Goal: Task Accomplishment & Management: Complete application form

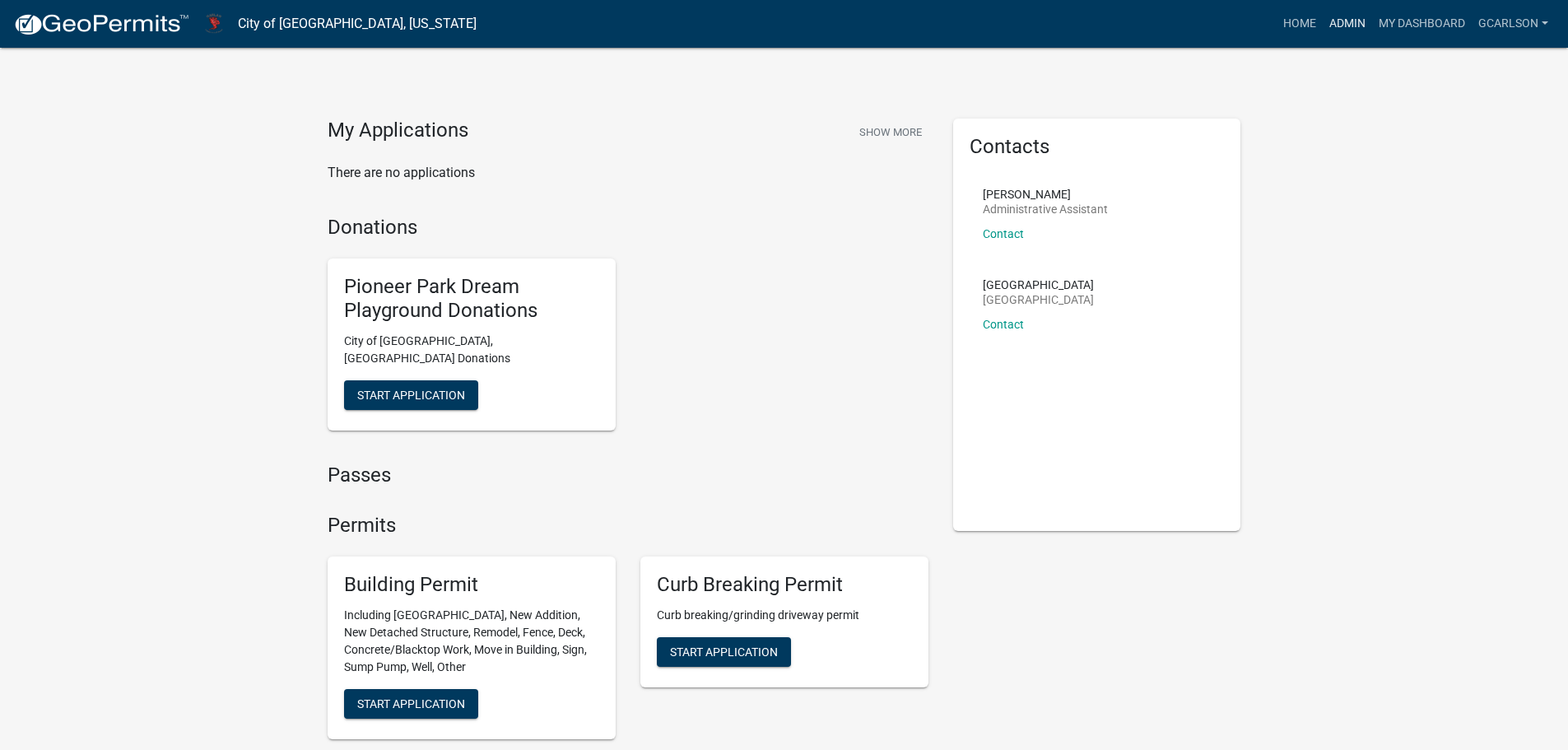
click at [1355, 15] on link "Admin" at bounding box center [1347, 24] width 49 height 31
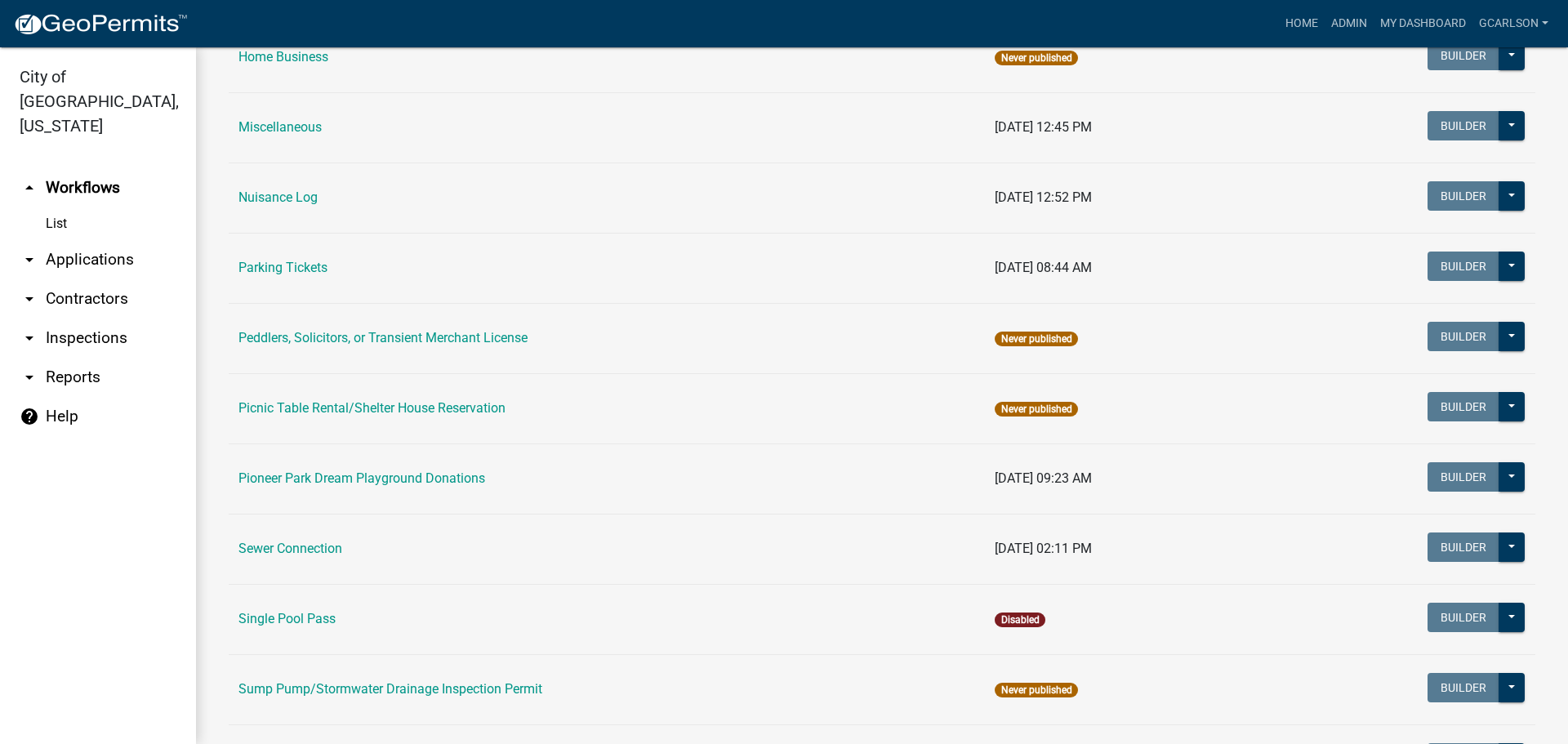
scroll to position [1061, 0]
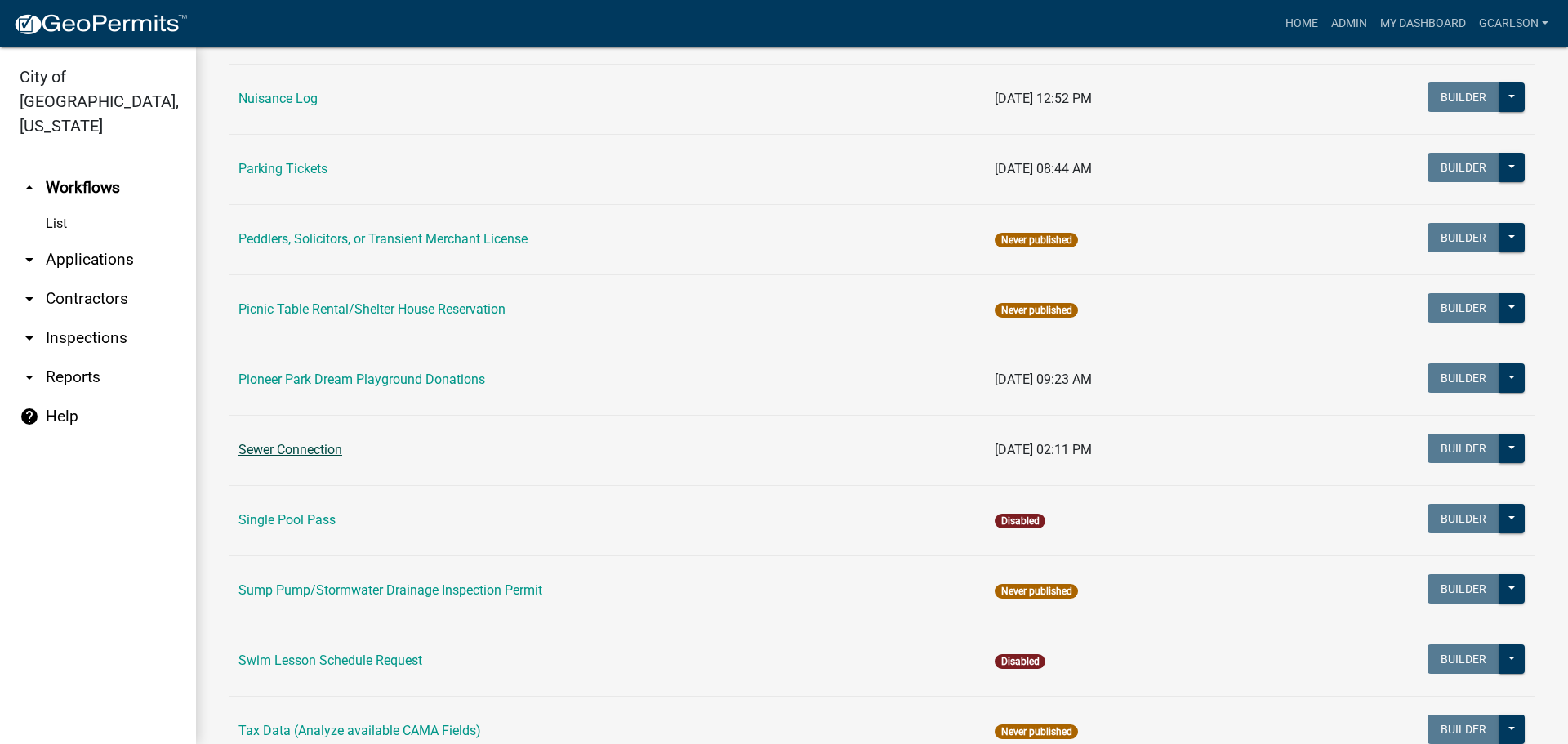
click at [288, 446] on link "Sewer Connection" at bounding box center [290, 449] width 104 height 15
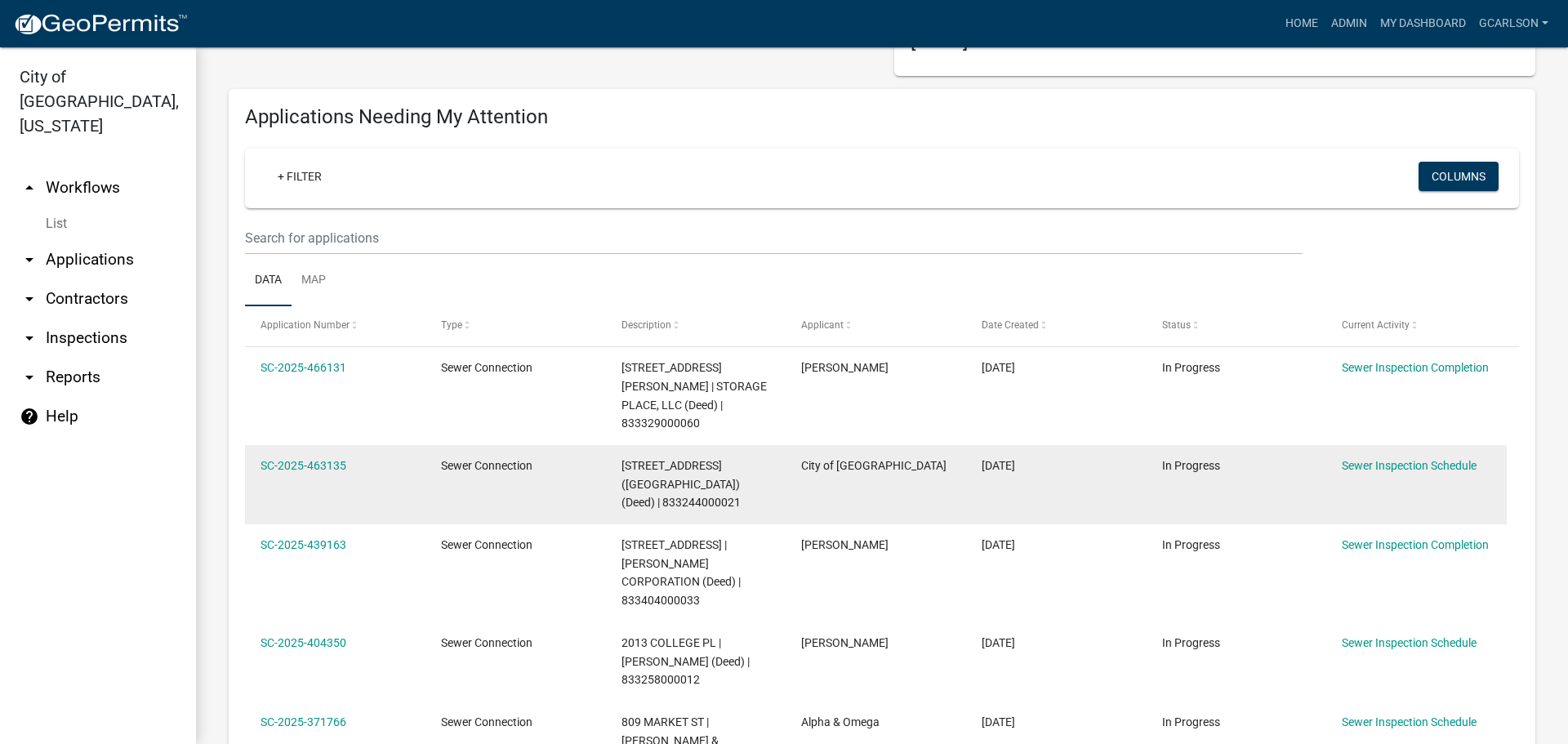
scroll to position [163, 0]
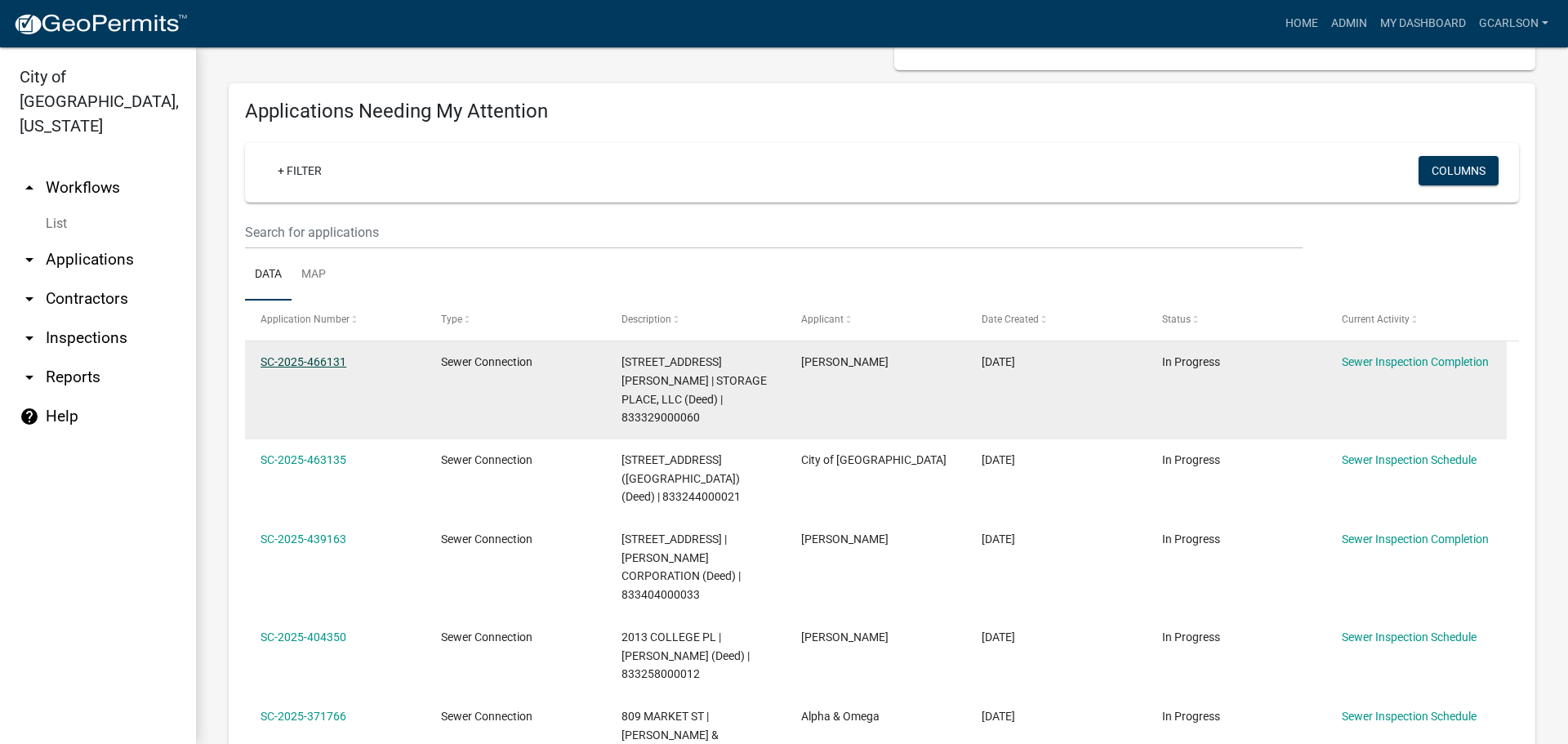
click at [316, 363] on link "SC-2025-466131" at bounding box center [303, 361] width 86 height 13
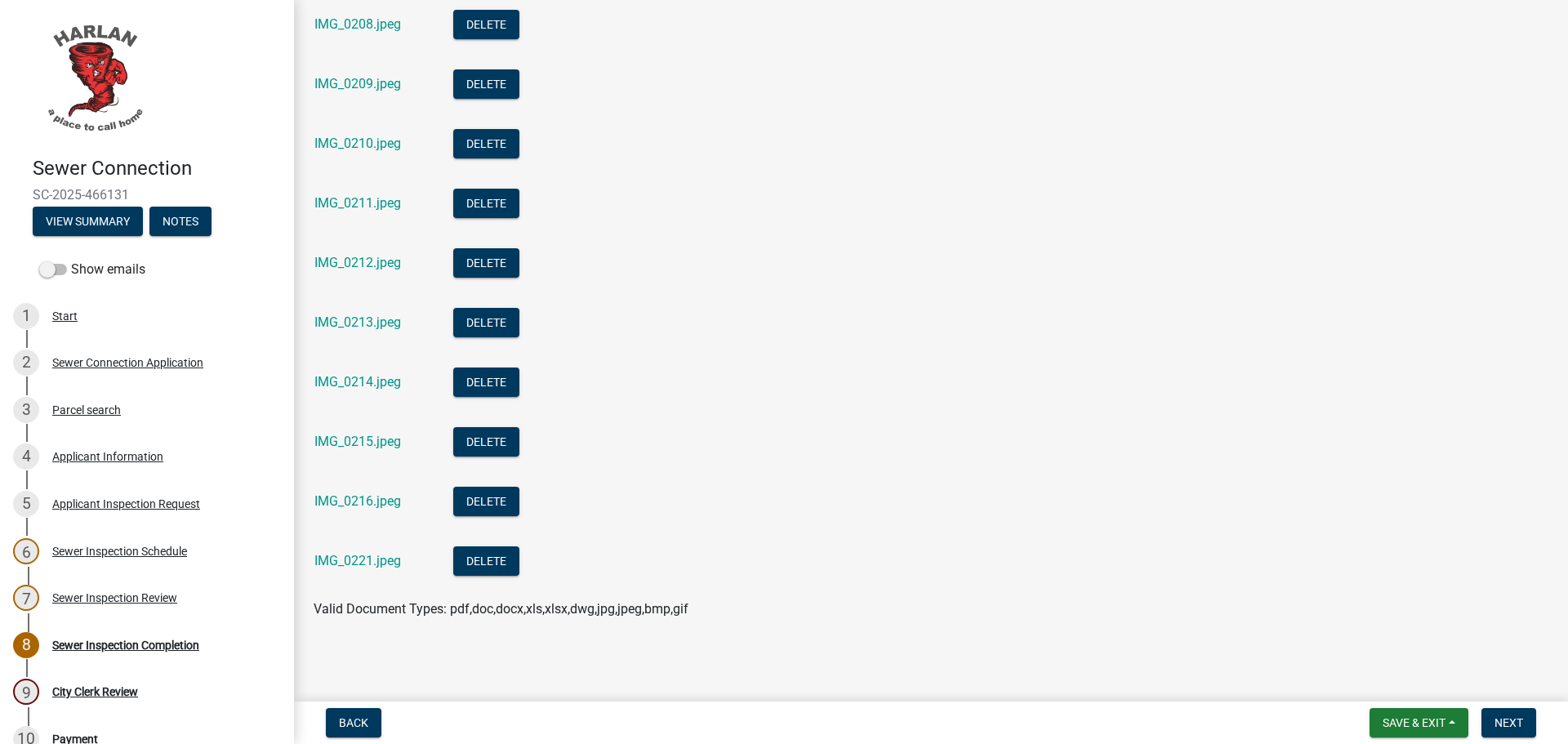
scroll to position [645, 0]
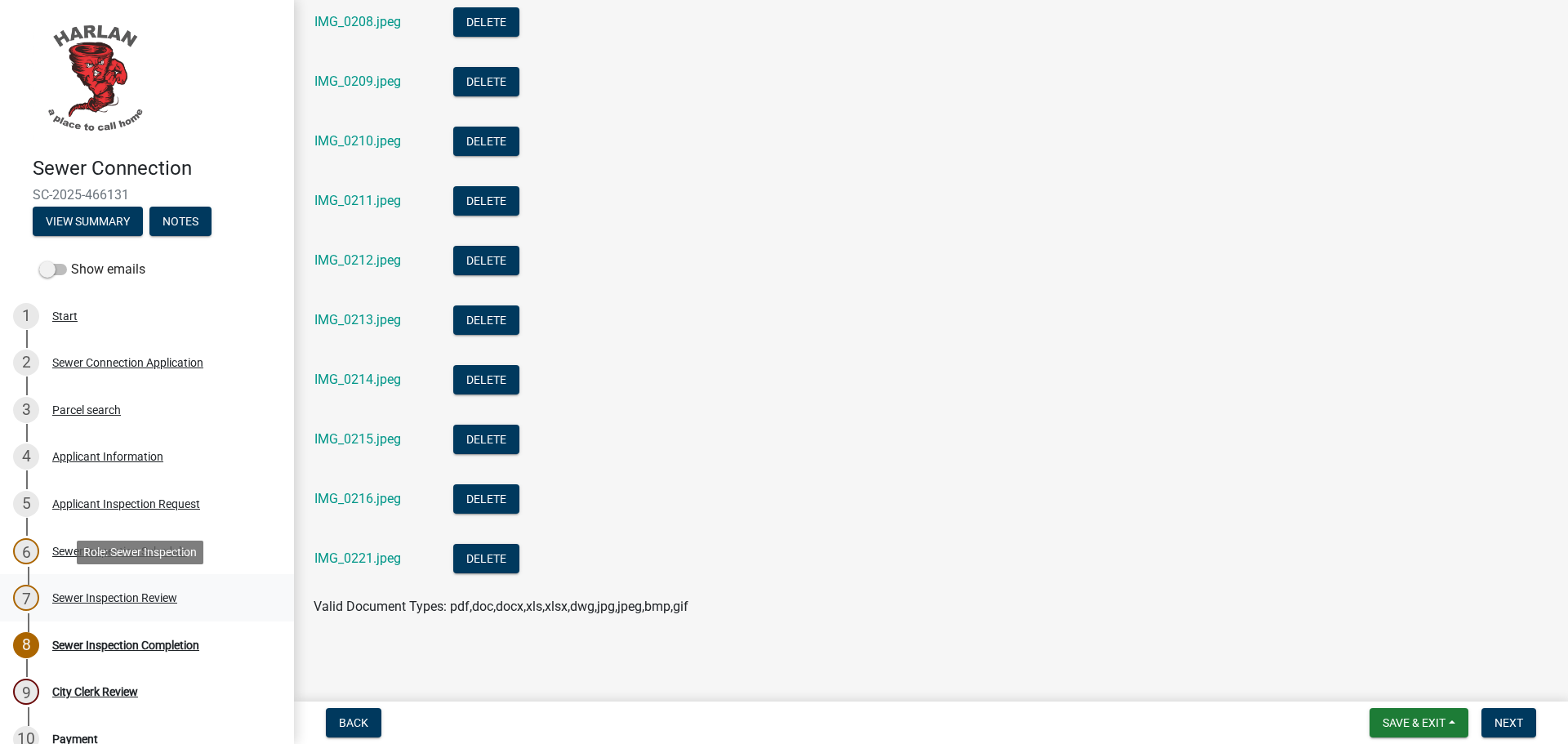
click at [73, 592] on div "Sewer Inspection Review" at bounding box center [115, 597] width 125 height 11
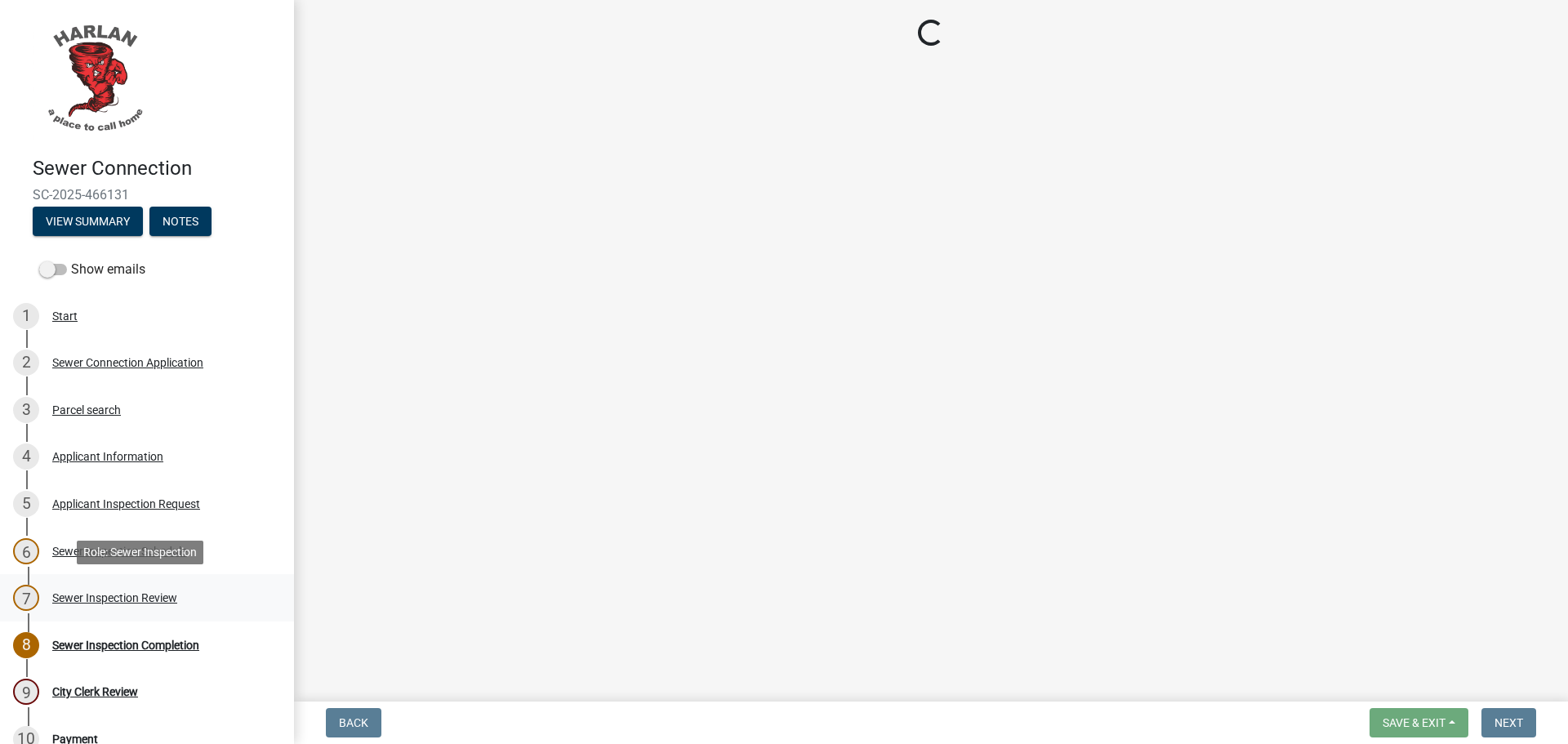
select select "a2dca7d9-f69c-425f-9330-0c111f1e7b28"
select select "624c6af2-6b6c-436f-b921-6e9557ada5ca"
select select "a16fc488-7636-418d-801f-710d8658b019"
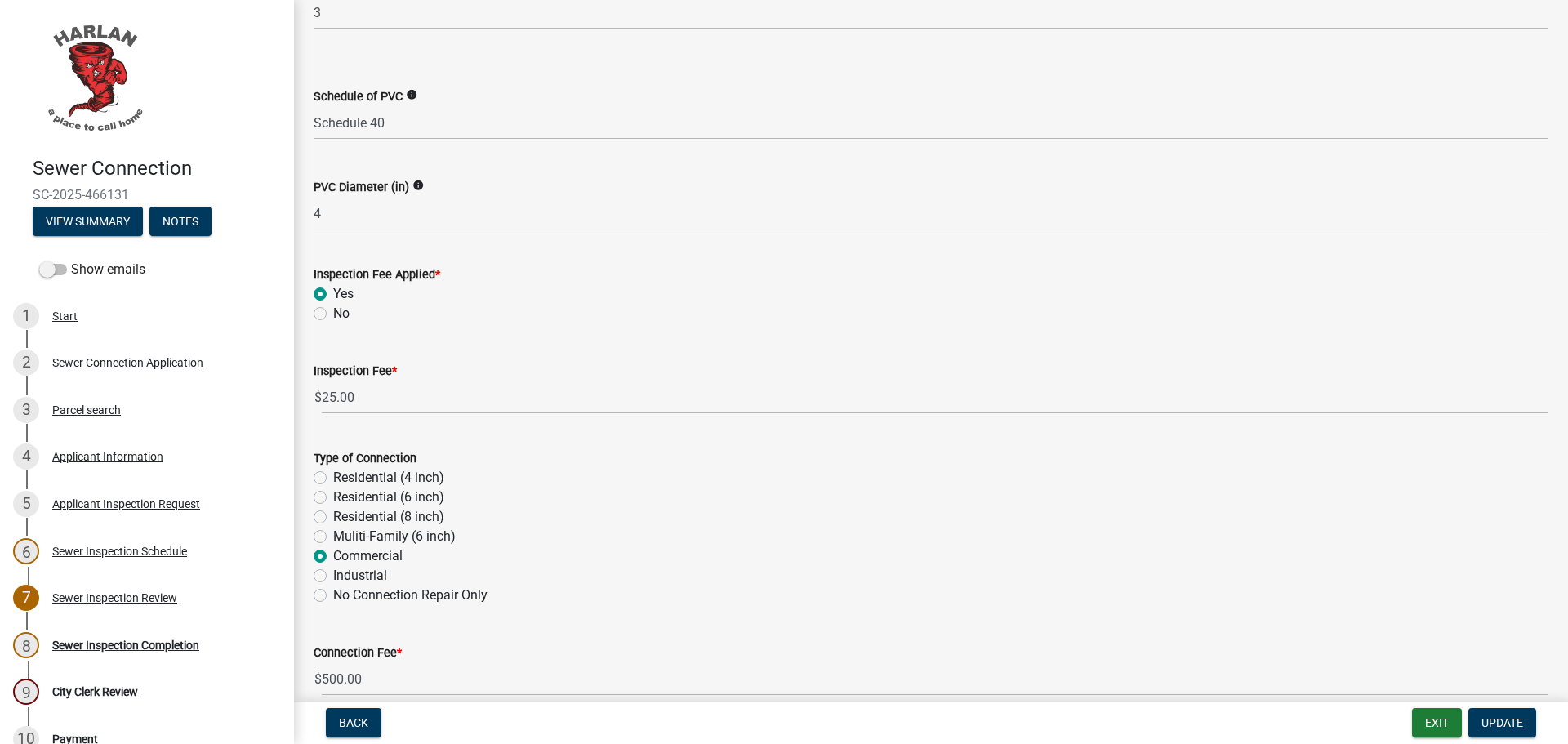
scroll to position [488, 0]
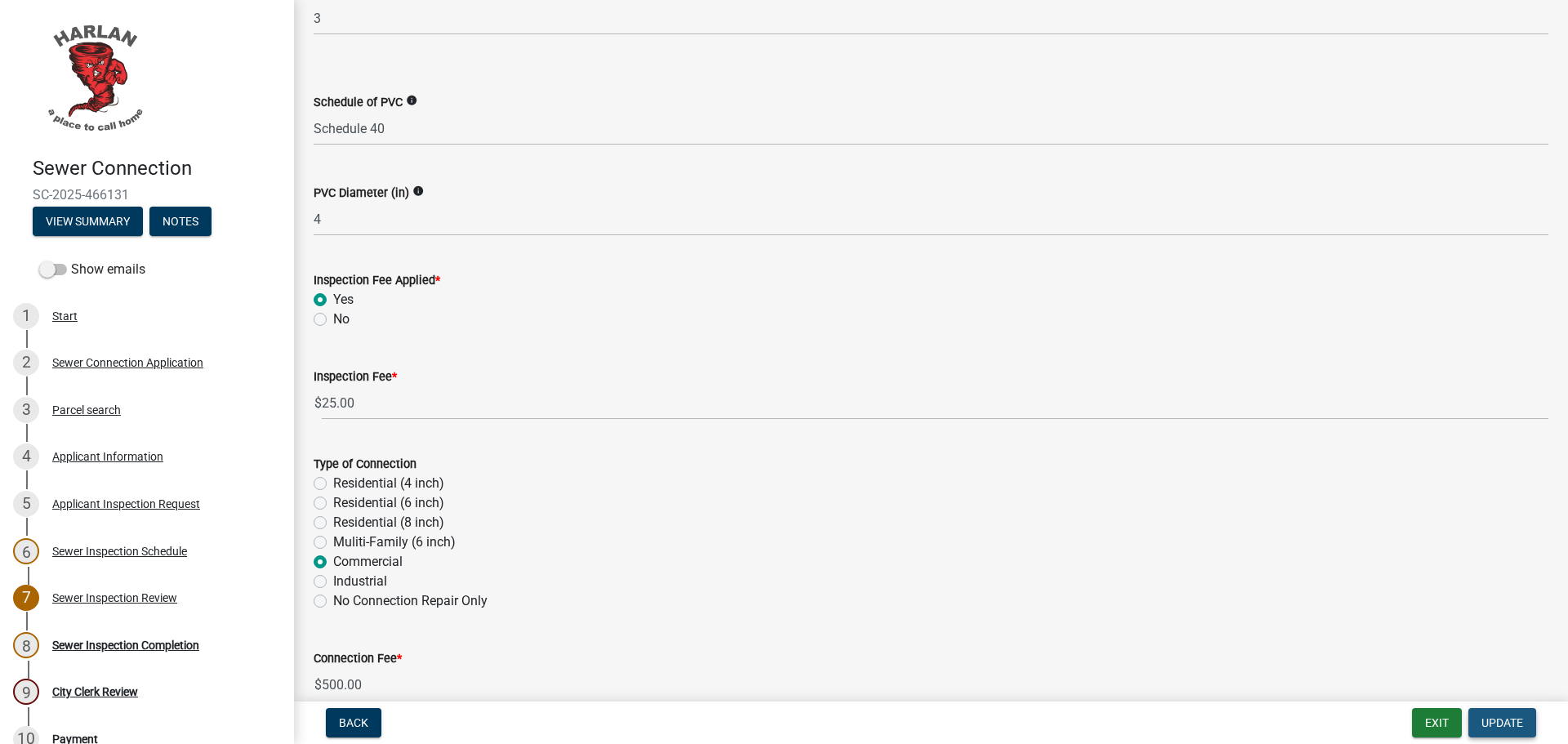
click at [1487, 717] on span "Update" at bounding box center [1502, 722] width 42 height 13
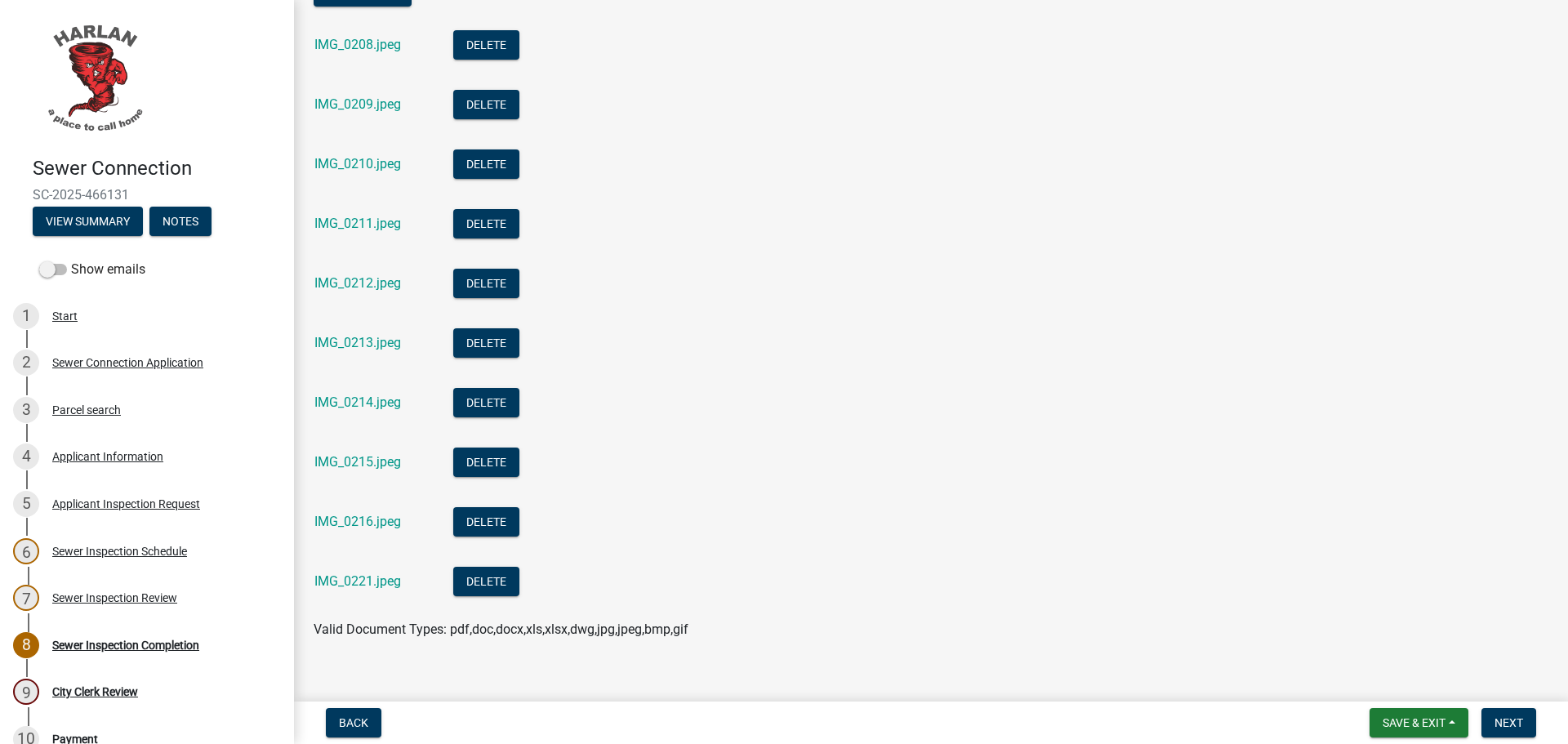
scroll to position [645, 0]
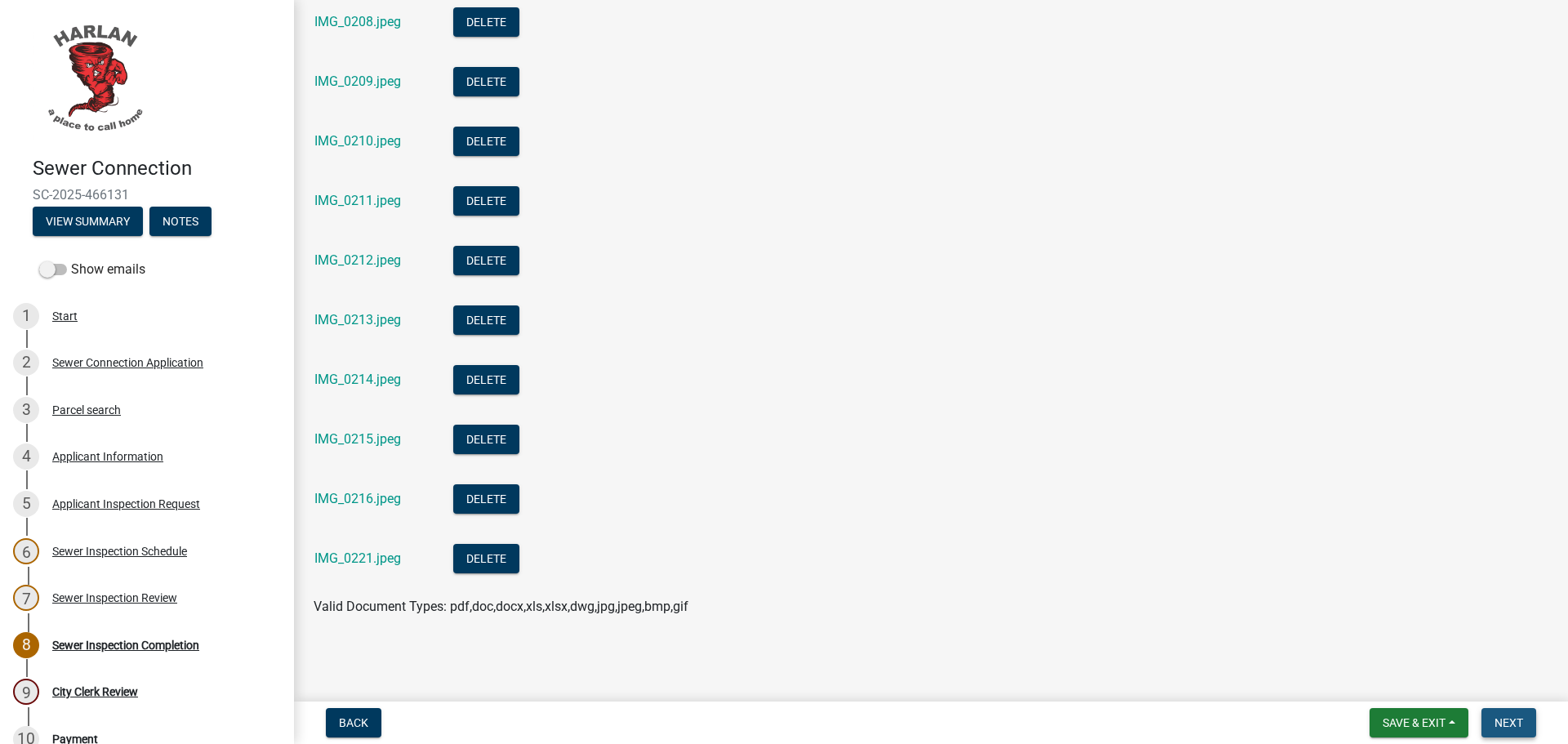
click at [1499, 718] on span "Next" at bounding box center [1508, 722] width 28 height 13
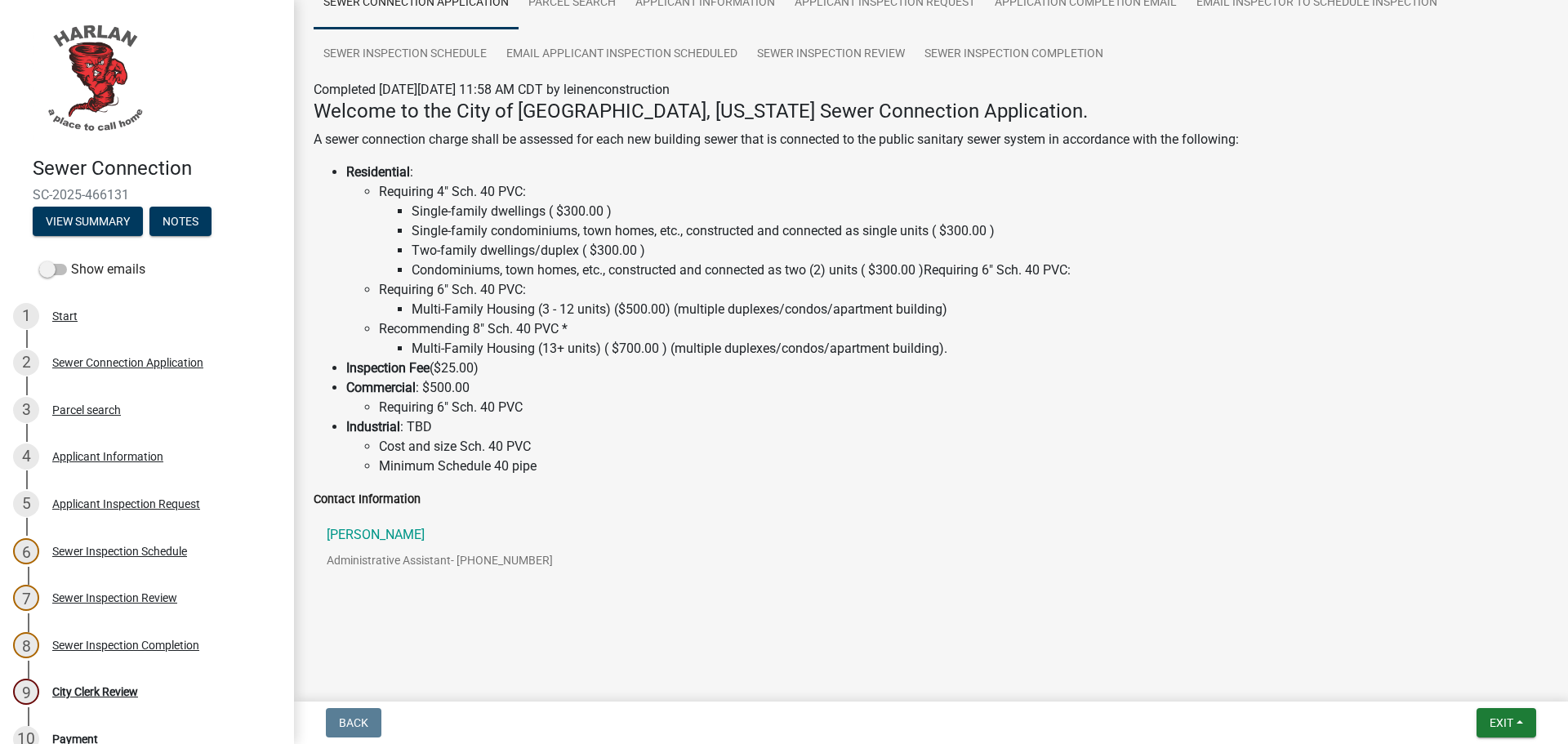
scroll to position [0, 0]
